Goal: Use online tool/utility: Use online tool/utility

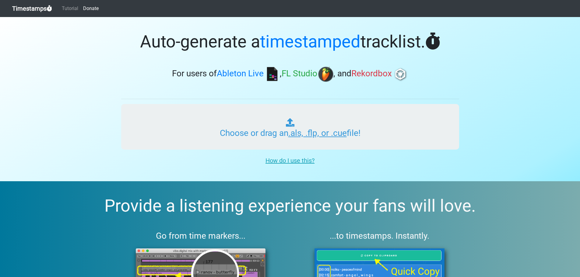
click at [279, 129] on input "Choose or drag an .als, .flp, or .cue file!" at bounding box center [290, 127] width 338 height 46
type input "C:\fakepath\[224]_VICE_130bpm_Em_@prod.illmore.flp"
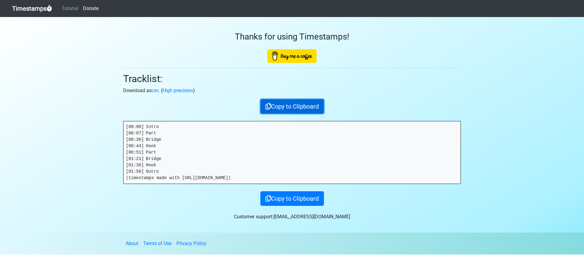
click at [290, 103] on button "Copy to Clipboard" at bounding box center [292, 106] width 64 height 15
